Goal: Check status: Check status

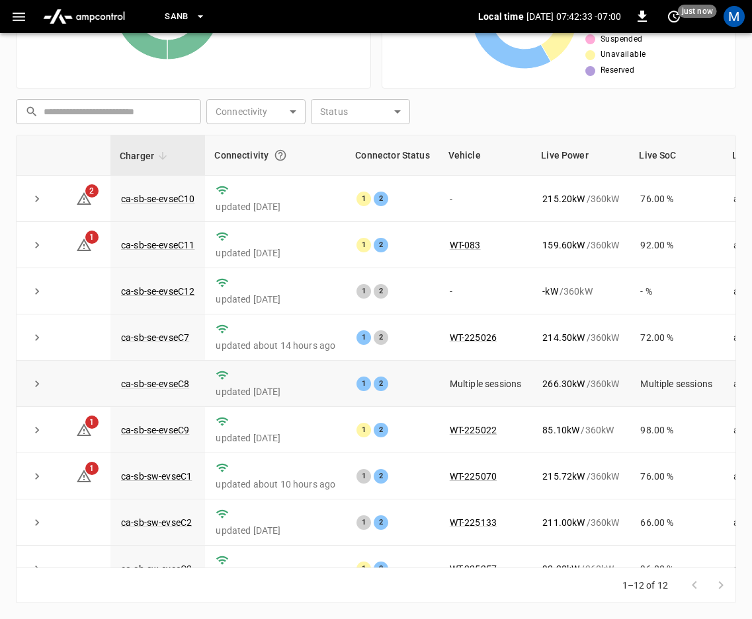
click at [36, 387] on icon "expand row" at bounding box center [36, 383] width 13 height 13
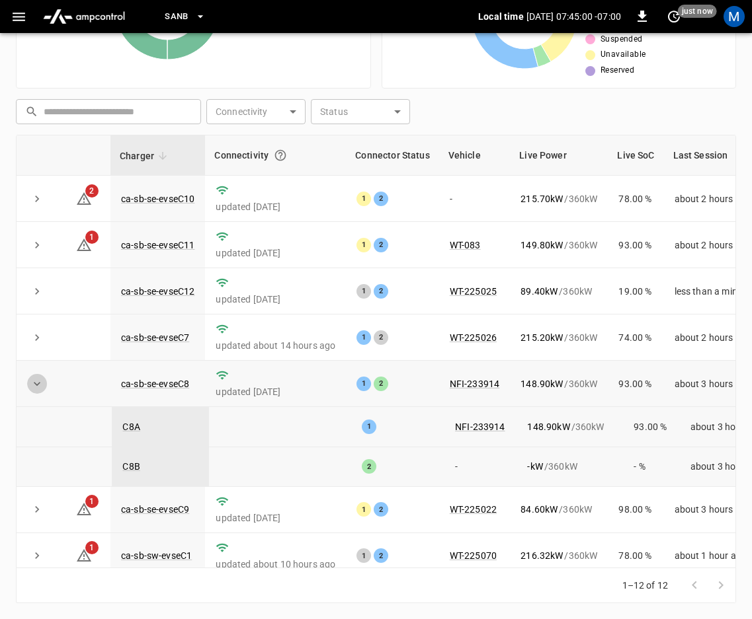
click at [33, 389] on icon "expand row" at bounding box center [36, 383] width 13 height 13
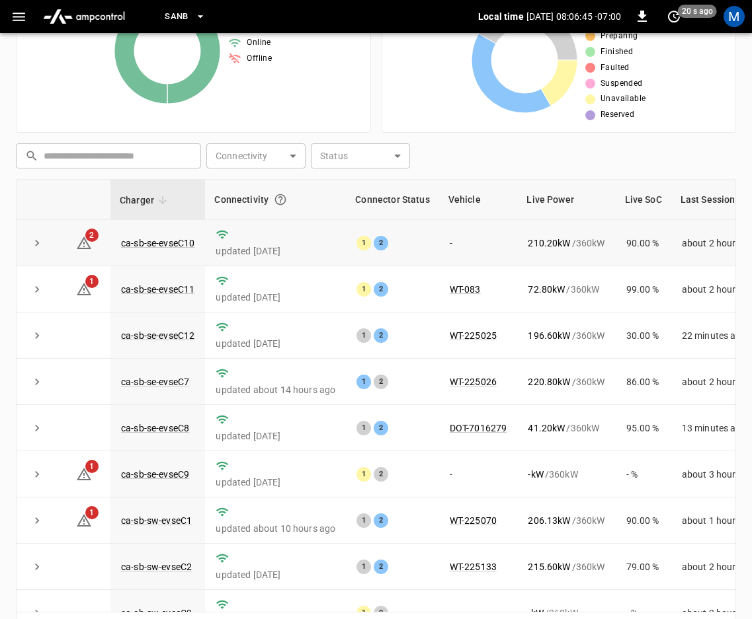
scroll to position [231, 0]
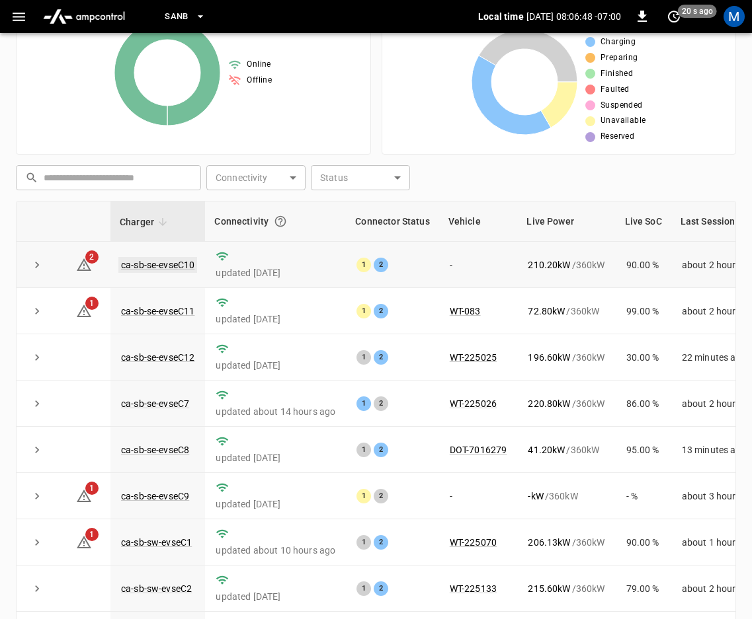
click at [147, 266] on link "ca-sb-se-evseC10" at bounding box center [157, 265] width 79 height 16
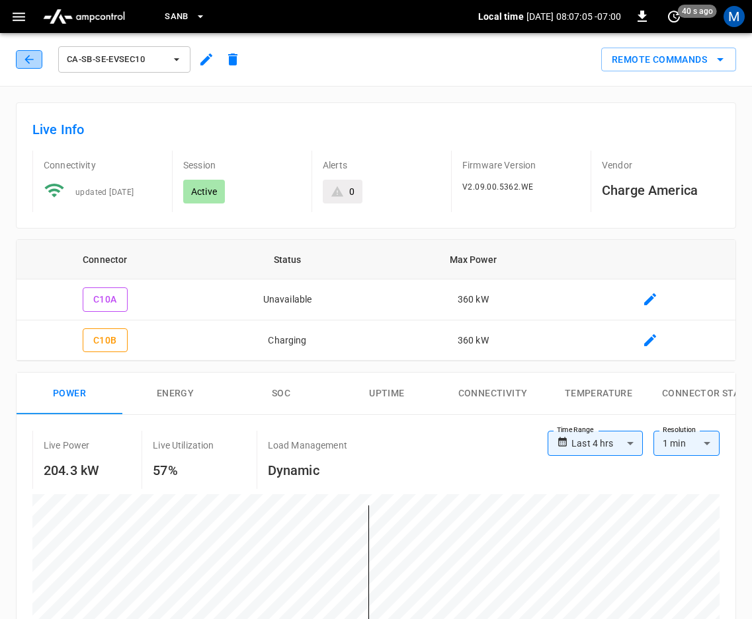
click at [22, 58] on button "button" at bounding box center [29, 59] width 26 height 19
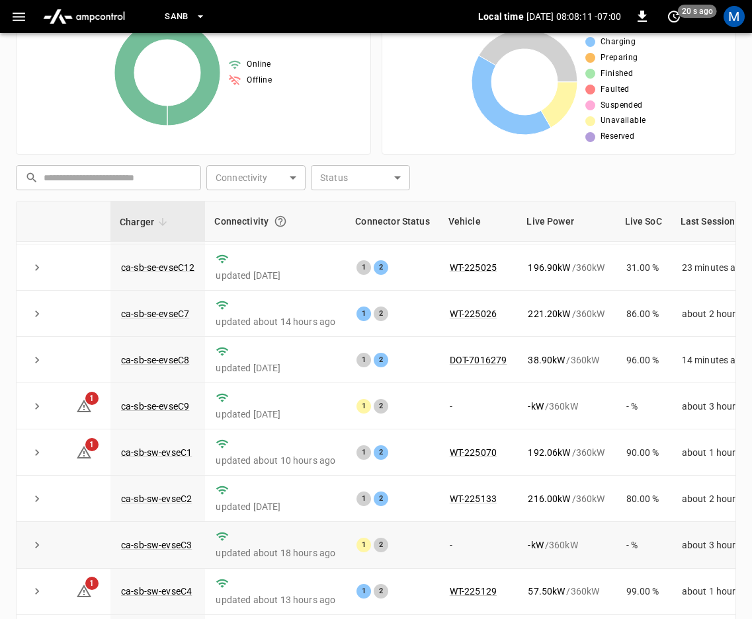
scroll to position [179, 0]
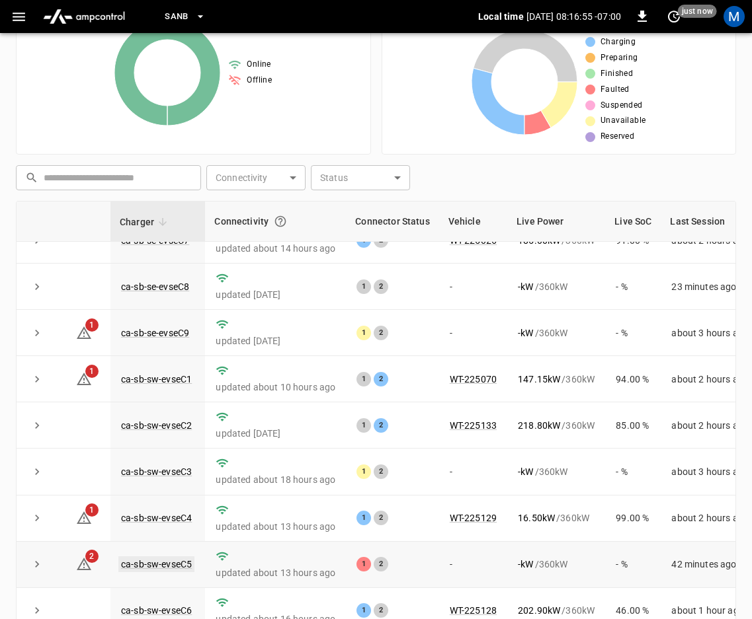
click at [140, 557] on link "ca-sb-sw-evseC5" at bounding box center [156, 565] width 76 height 16
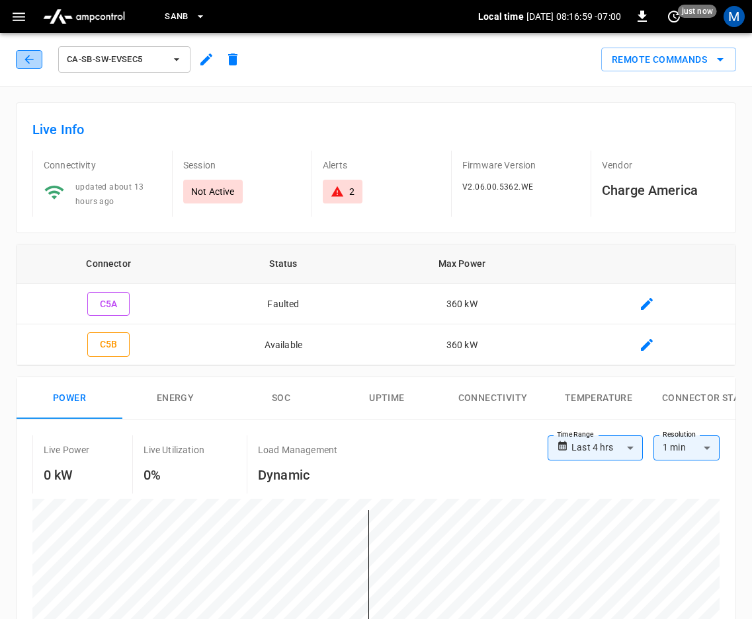
click at [26, 56] on icon "button" at bounding box center [28, 59] width 13 height 13
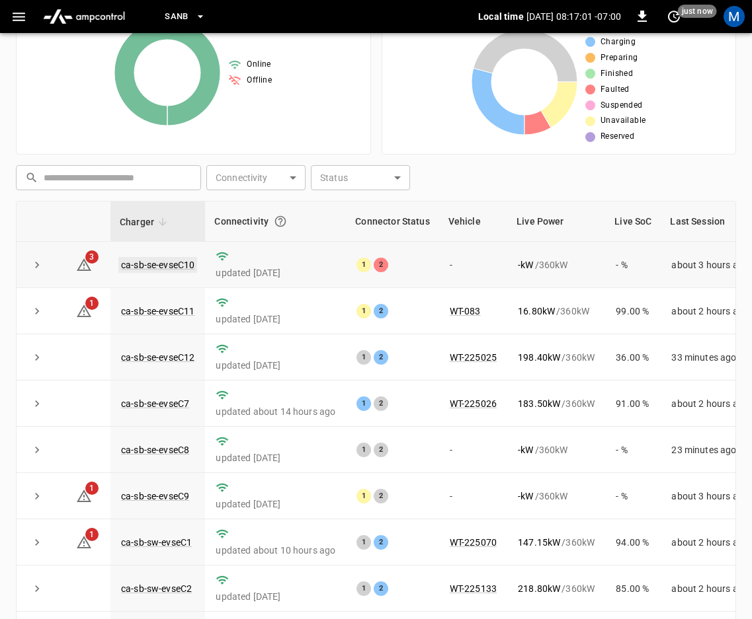
click at [144, 266] on link "ca-sb-se-evseC10" at bounding box center [157, 265] width 79 height 16
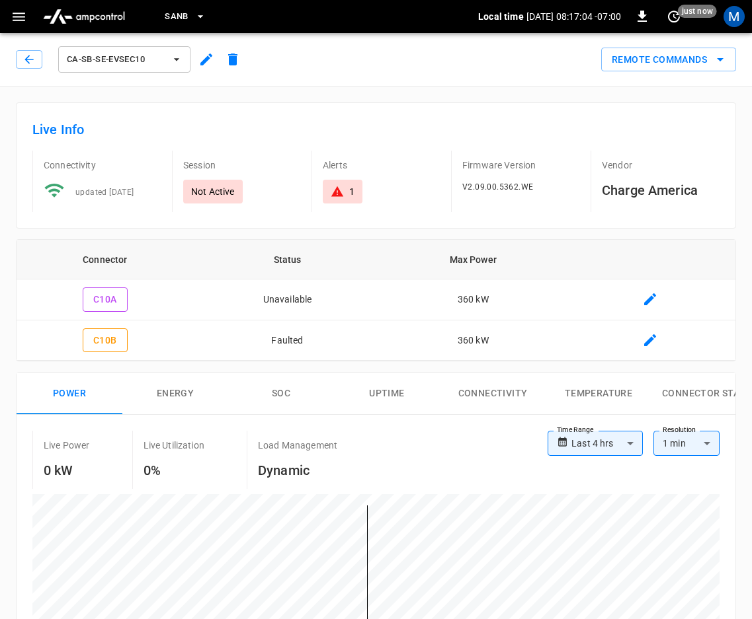
click at [27, 49] on div "ca-sb-se-evseC10" at bounding box center [131, 60] width 230 height 32
click at [26, 56] on icon "button" at bounding box center [28, 59] width 13 height 13
